Goal: Transaction & Acquisition: Purchase product/service

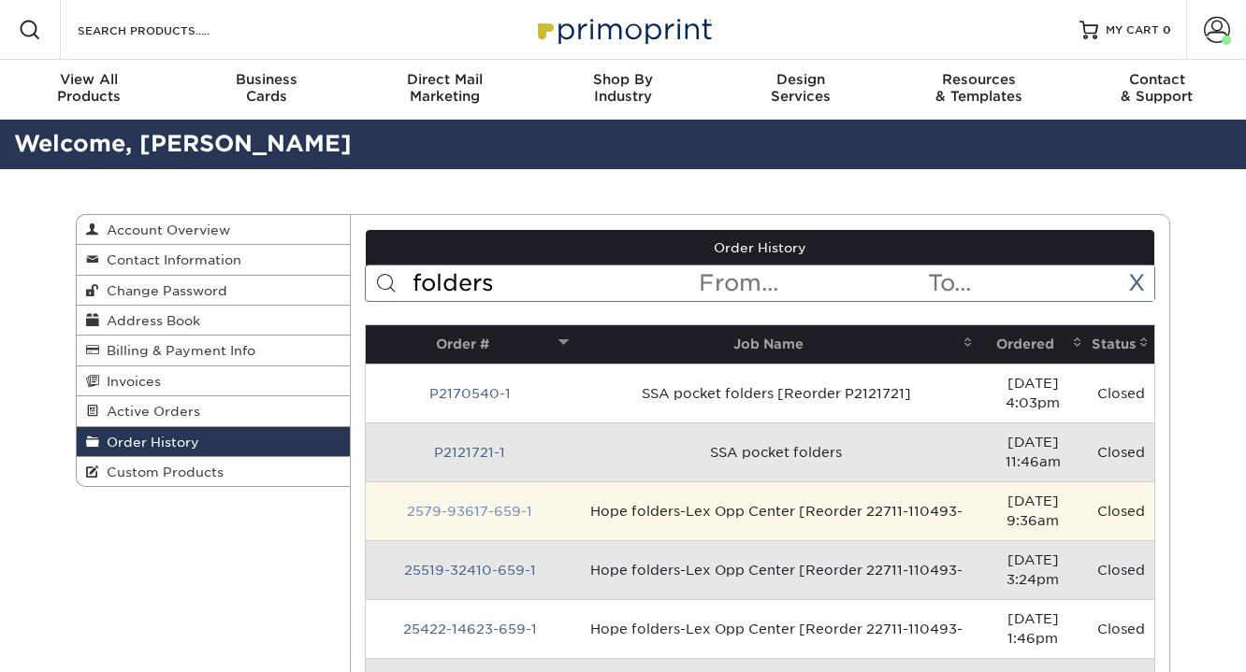
click at [440, 504] on link "2579-93617-659-1" at bounding box center [469, 511] width 125 height 15
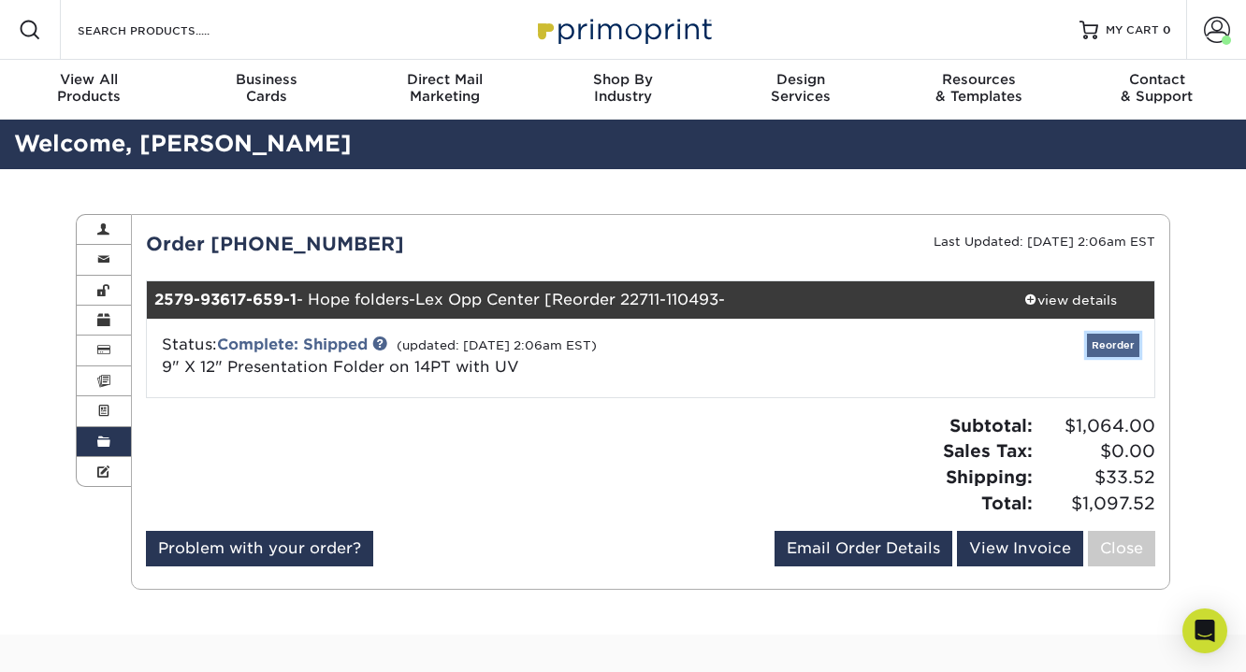
click at [1105, 336] on link "Reorder" at bounding box center [1113, 345] width 52 height 23
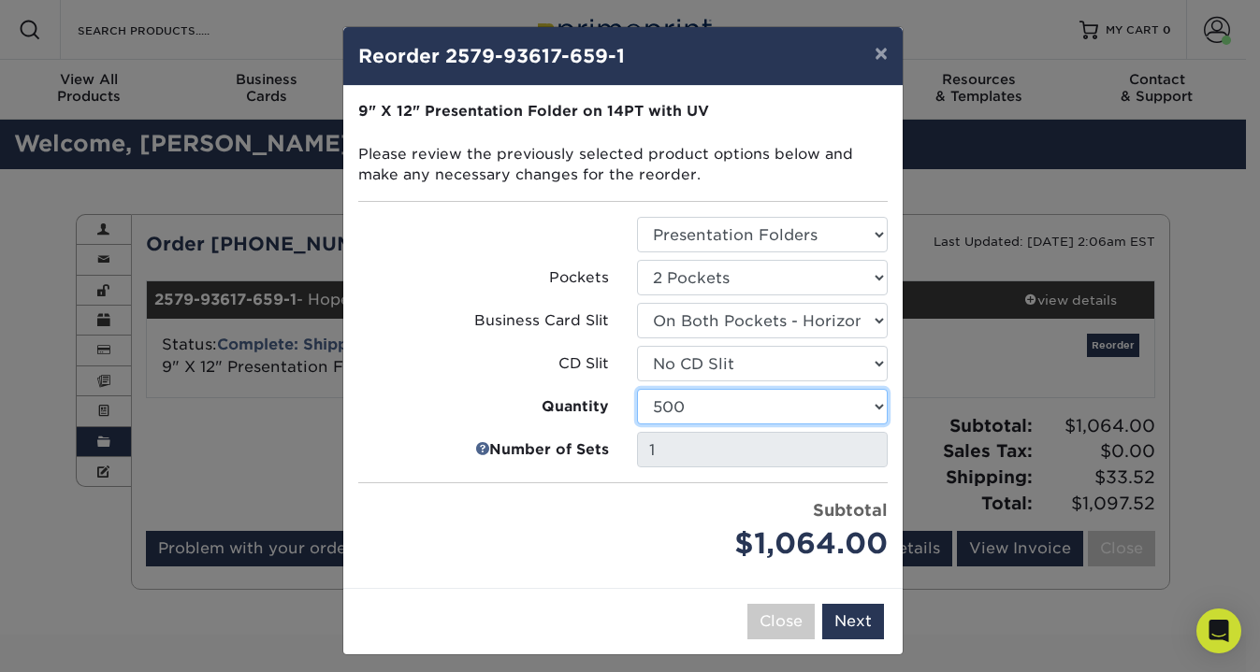
click at [666, 407] on select "250 500 1000 2500 5000 10000 15000 20000 25000" at bounding box center [762, 407] width 251 height 36
select select "6237a36b-b046-4ef6-8fed-6cb9c22a5ece"
click at [637, 389] on select "250 500 1000 2500 5000 10000 15000 20000 25000" at bounding box center [762, 407] width 251 height 36
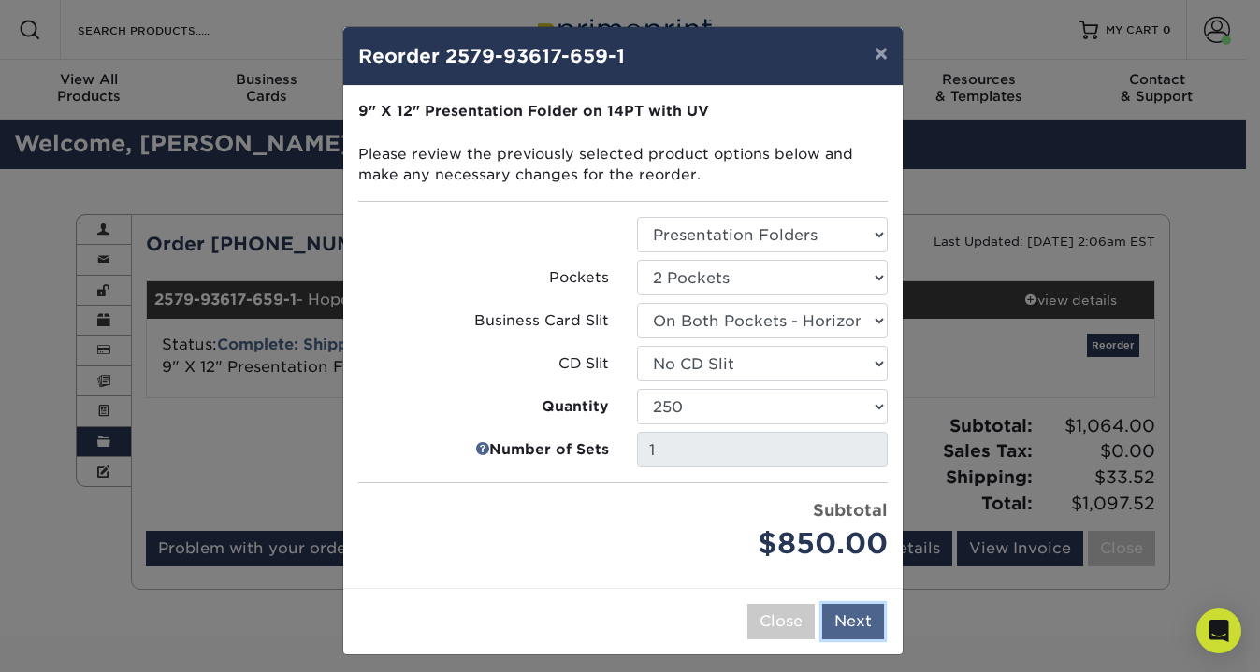
click at [837, 621] on button "Next" at bounding box center [853, 622] width 62 height 36
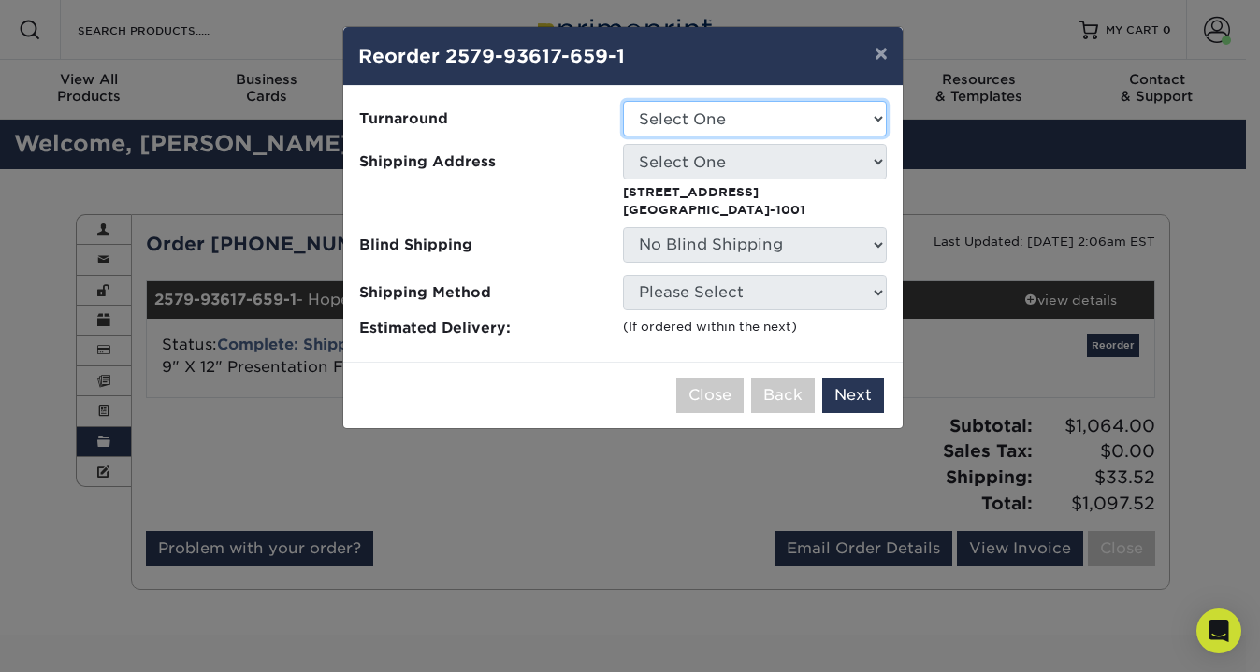
click at [816, 115] on select "Select One 2-4 Business Days 2 Day" at bounding box center [755, 119] width 264 height 36
select select "65f900ab-b88c-49d5-b723-30a2ccf79834"
click at [623, 101] on select "Select One 2-4 Business Days 2 Day" at bounding box center [755, 119] width 264 height 36
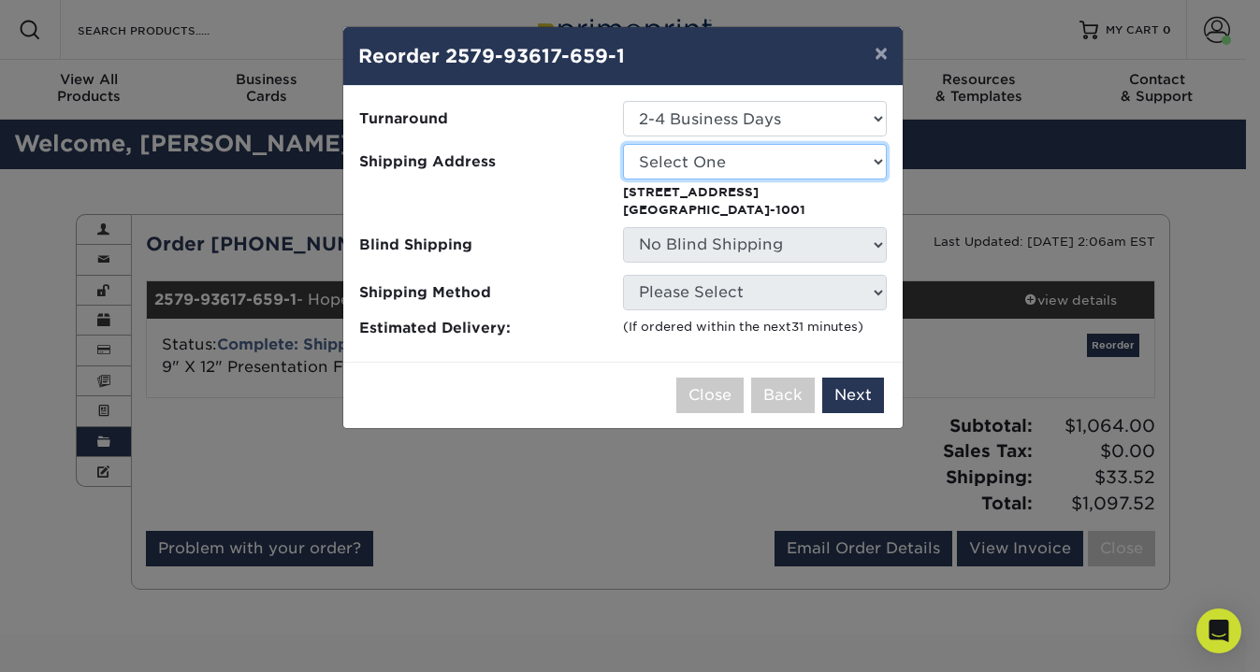
click at [785, 172] on select "Select One COMMERCIAL SERVICES 100 Hunington Ridge Road 112 Bellerive Blvd 191 …" at bounding box center [755, 162] width 264 height 36
select select "275577"
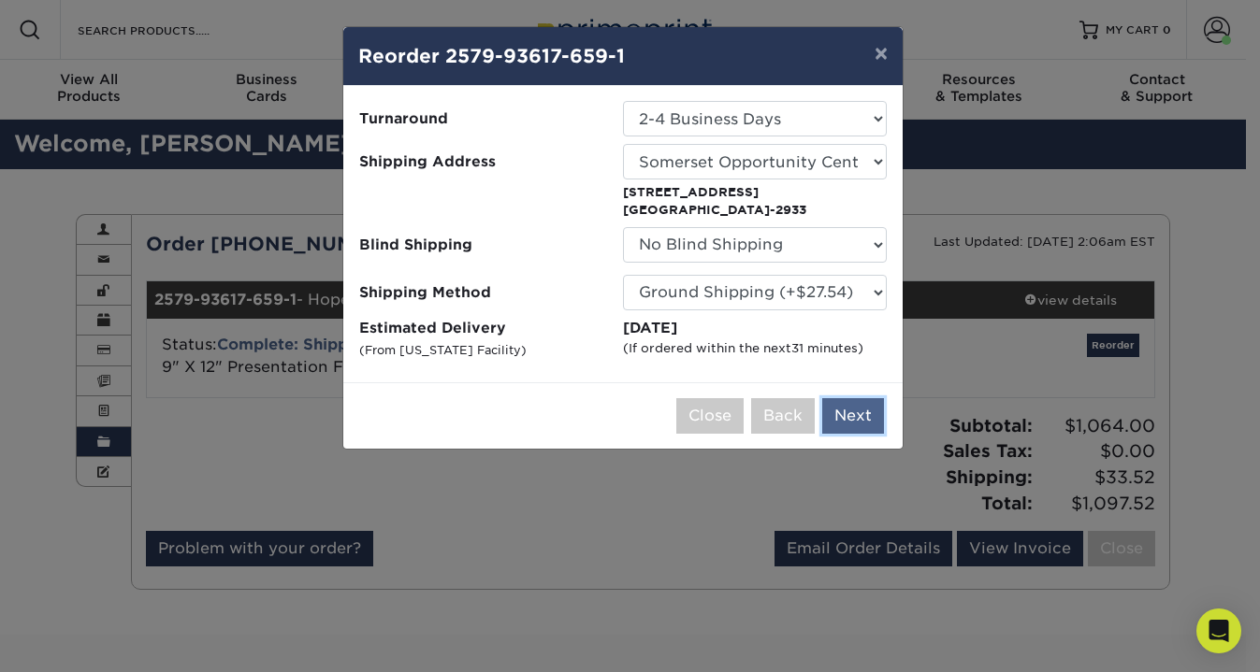
click at [866, 411] on button "Next" at bounding box center [853, 416] width 62 height 36
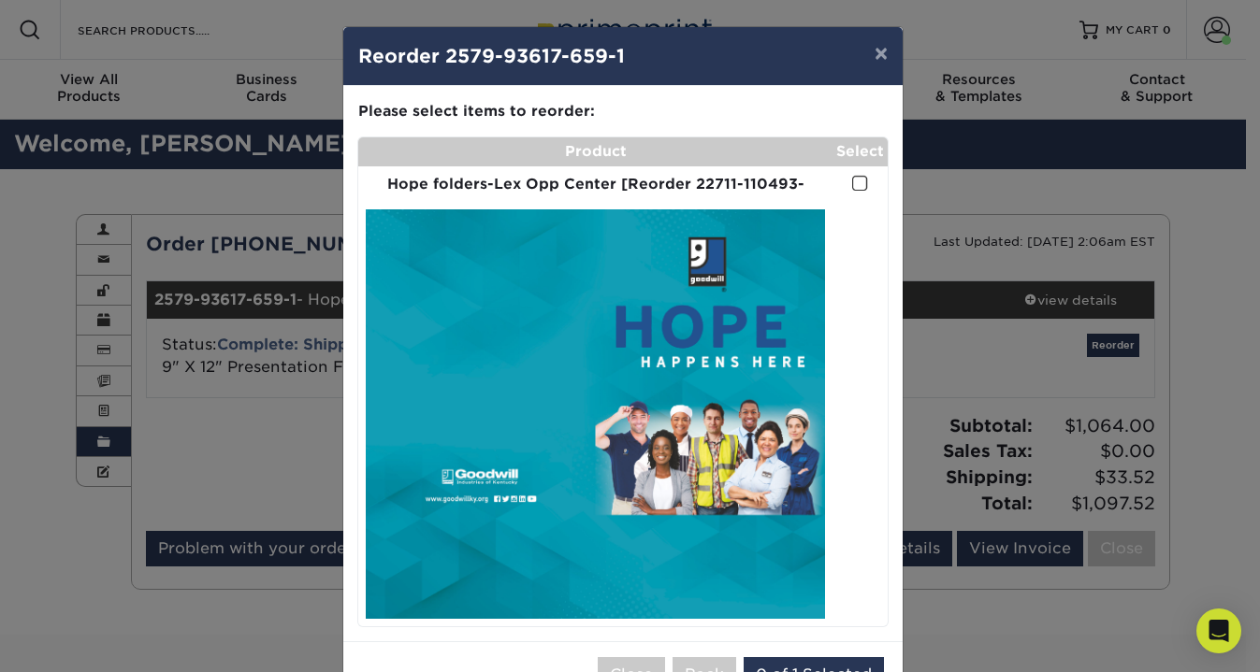
click at [852, 187] on span at bounding box center [860, 184] width 16 height 18
click at [0, 0] on input "checkbox" at bounding box center [0, 0] width 0 height 0
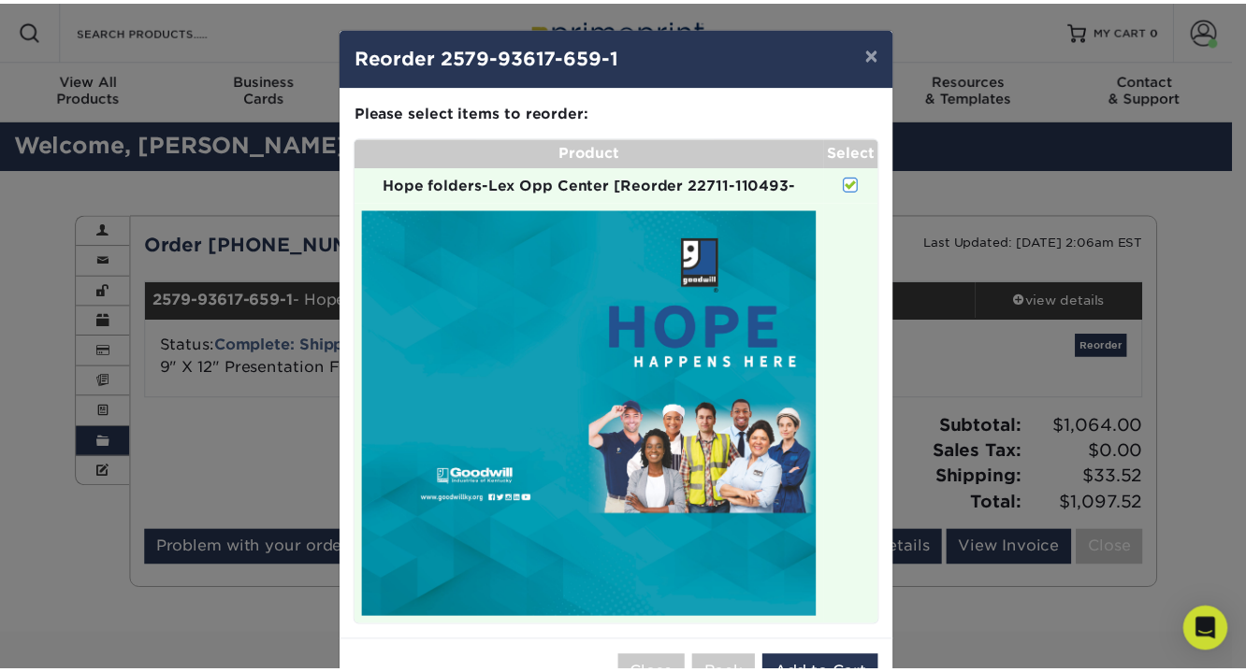
scroll to position [63, 0]
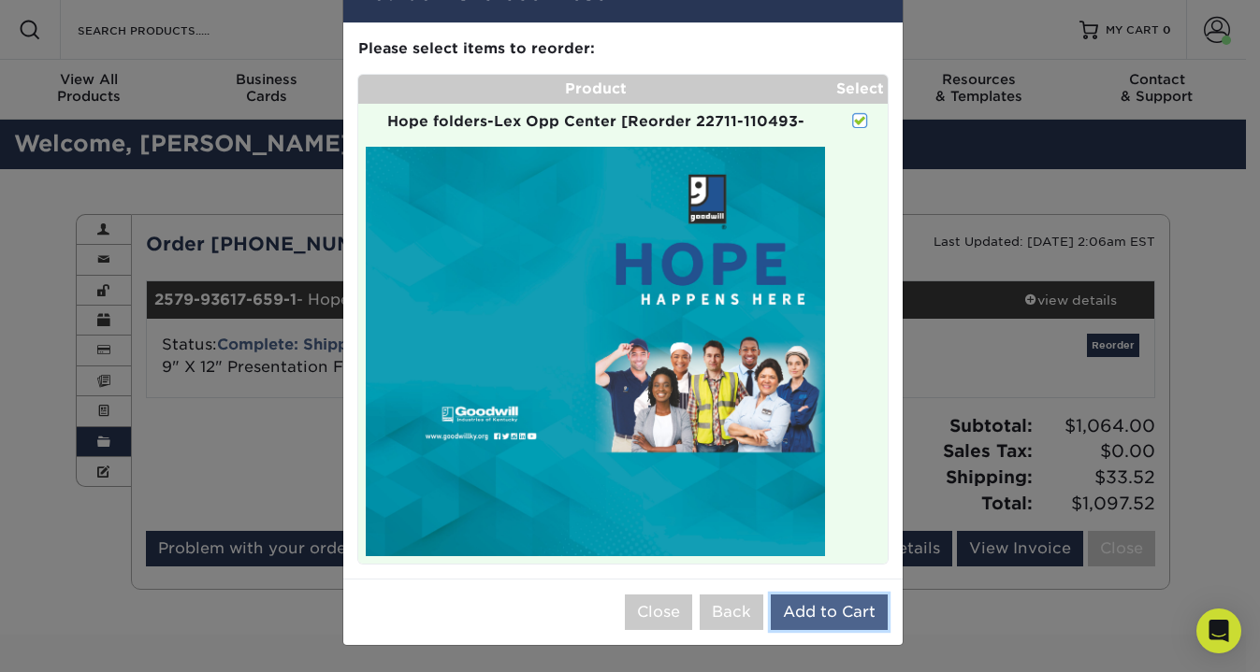
click at [800, 611] on button "Add to Cart" at bounding box center [829, 613] width 117 height 36
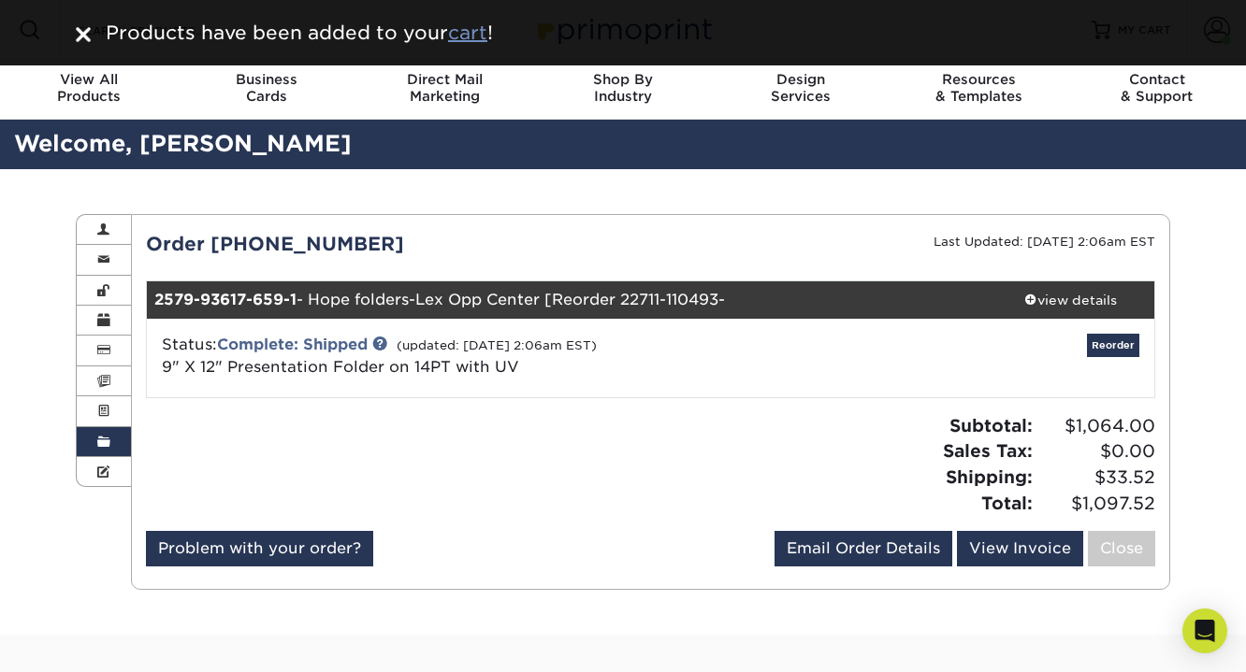
click at [473, 32] on u "cart" at bounding box center [467, 33] width 39 height 22
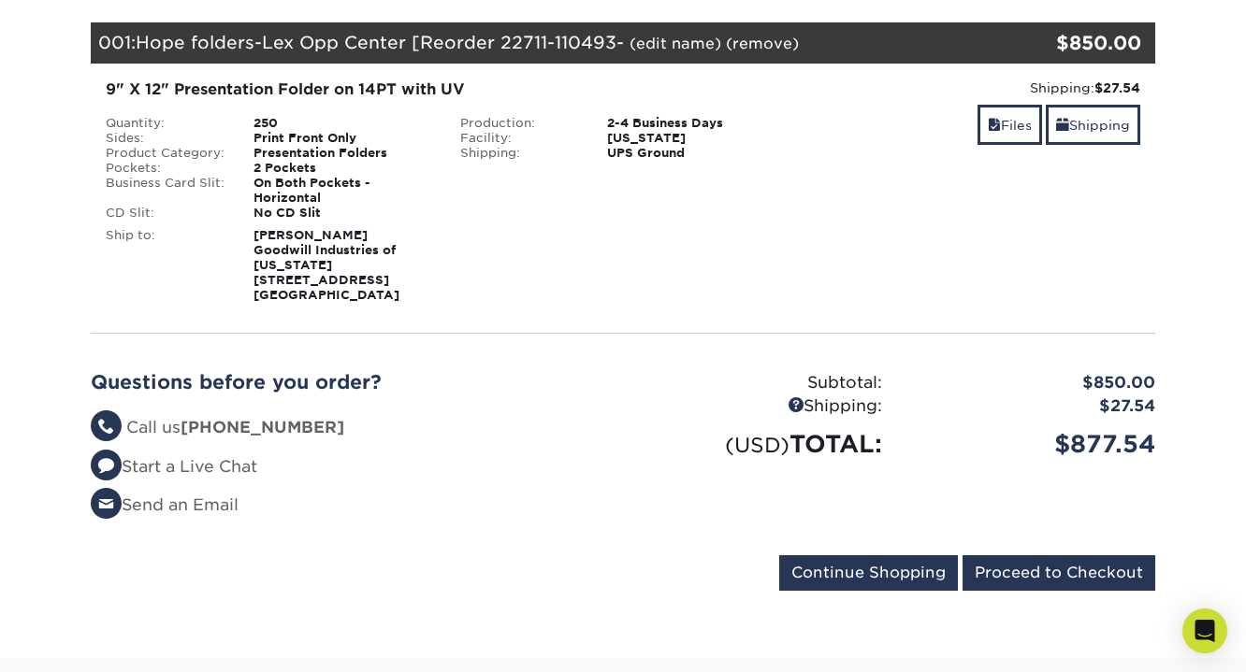
scroll to position [281, 0]
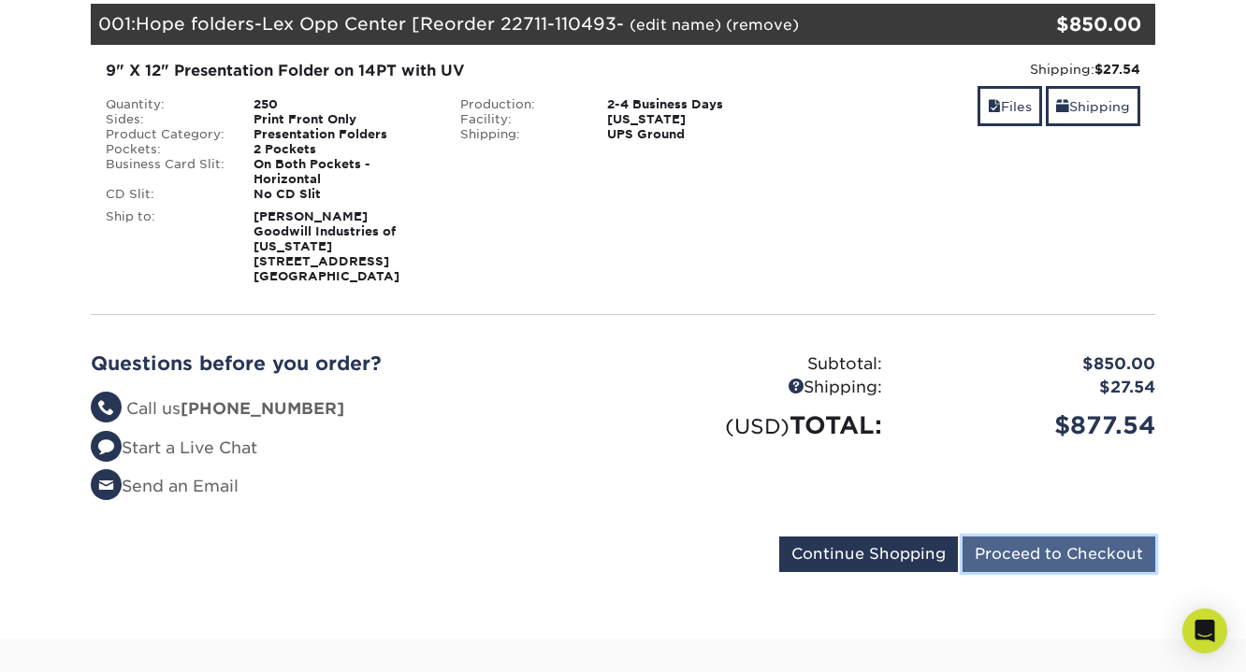
click at [1002, 549] on input "Proceed to Checkout" at bounding box center [1058, 555] width 193 height 36
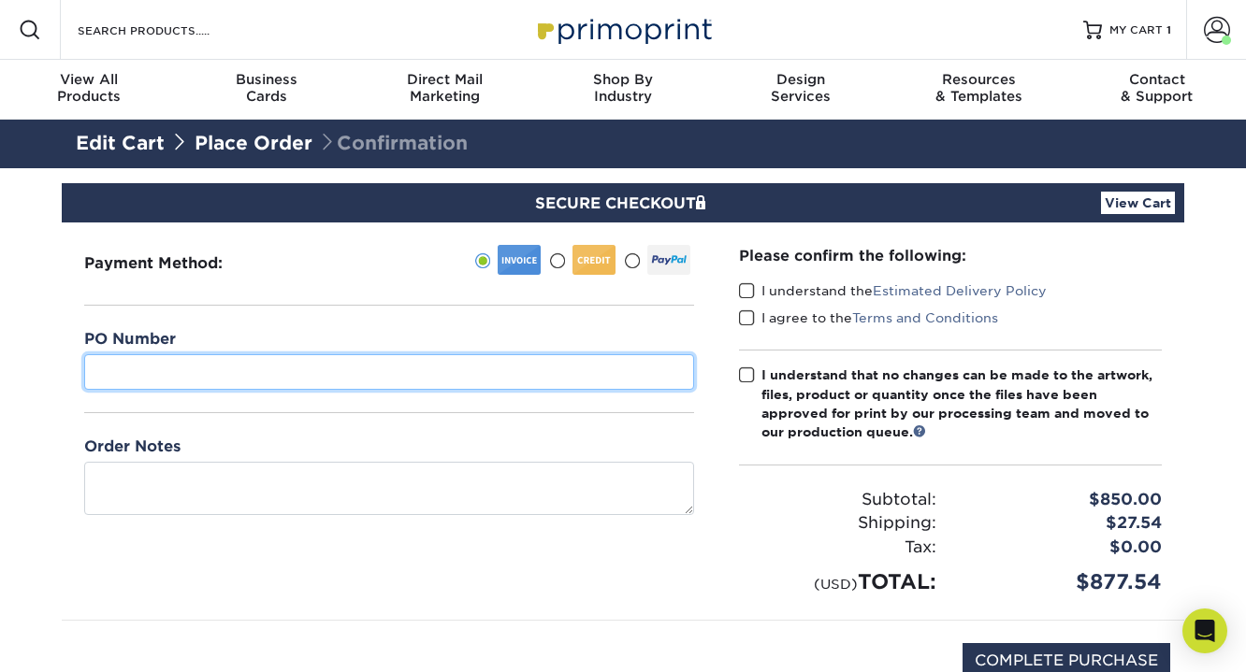
click at [297, 372] on input "text" at bounding box center [389, 372] width 610 height 36
type input "Somerset OC Hope folders"
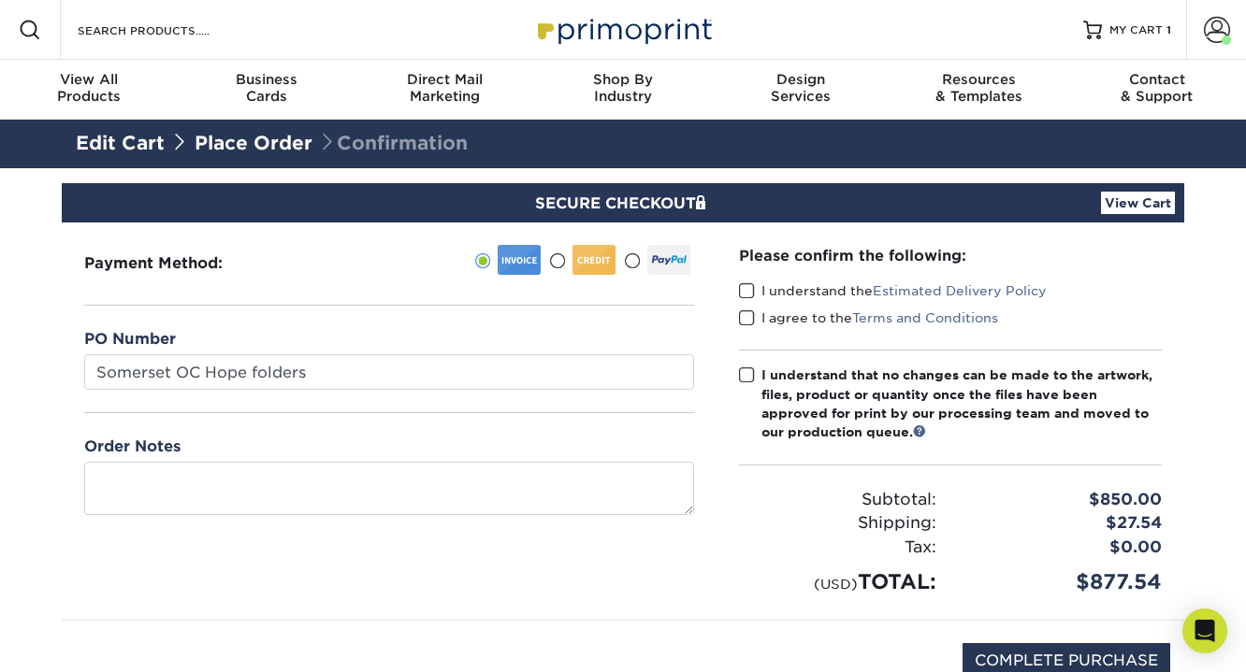
click at [749, 291] on span at bounding box center [747, 291] width 16 height 18
click at [0, 0] on input "I understand the Estimated Delivery Policy" at bounding box center [0, 0] width 0 height 0
click at [751, 314] on span at bounding box center [747, 319] width 16 height 18
click at [0, 0] on input "I agree to the Terms and Conditions" at bounding box center [0, 0] width 0 height 0
click at [748, 377] on span at bounding box center [747, 376] width 16 height 18
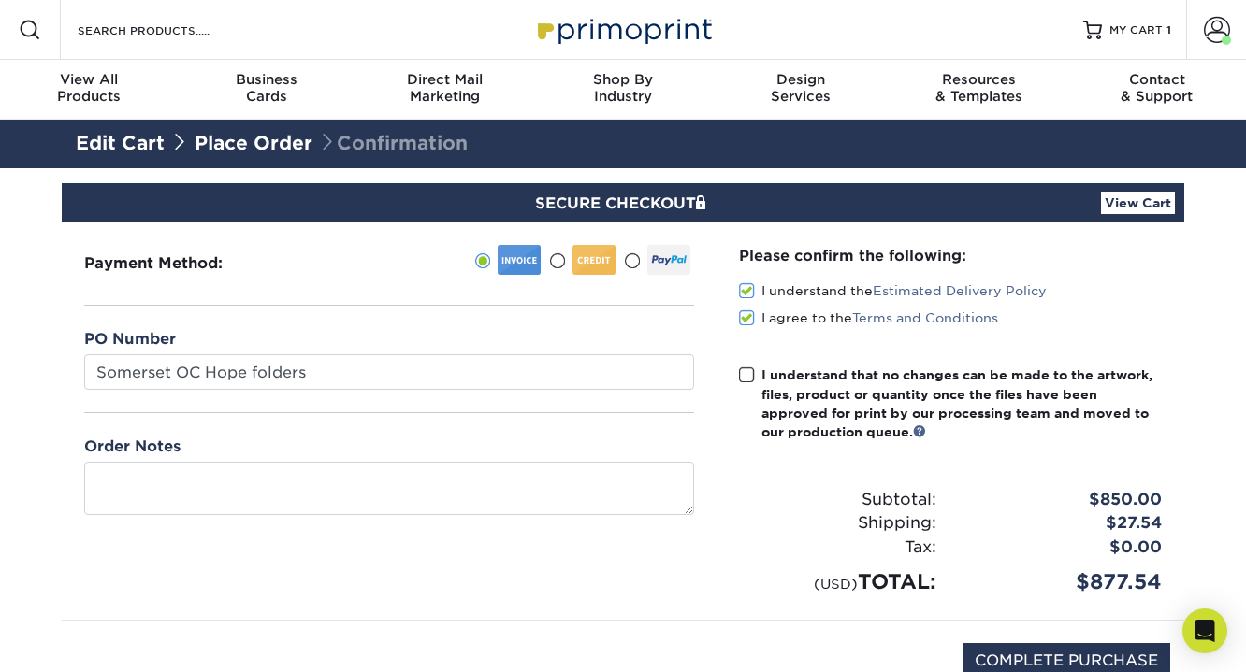
click at [0, 0] on input "I understand that no changes can be made to the artwork, files, product or quan…" at bounding box center [0, 0] width 0 height 0
click at [1064, 660] on input "COMPLETE PURCHASE" at bounding box center [1066, 661] width 208 height 36
type input "PROCESSING, PLEASE WAIT..."
